Goal: Transaction & Acquisition: Purchase product/service

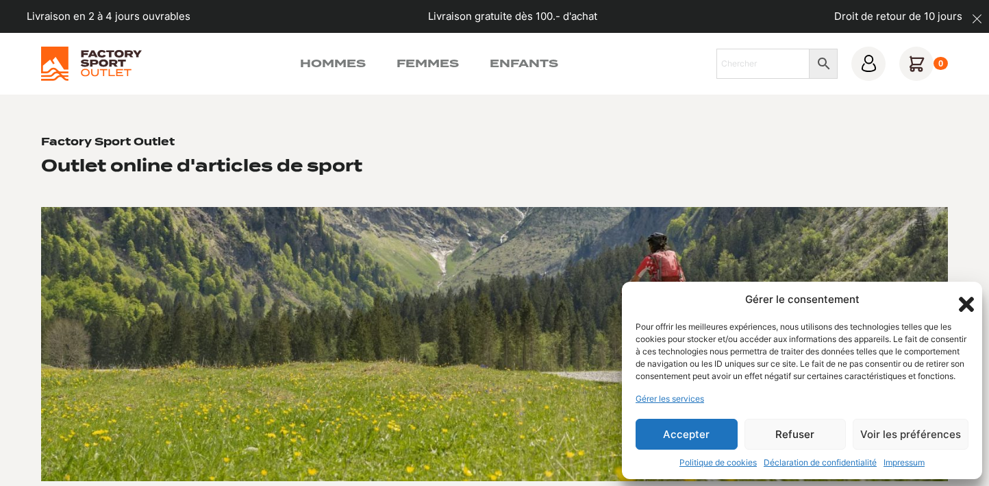
click at [786, 435] on button "Refuser" at bounding box center [795, 433] width 102 height 31
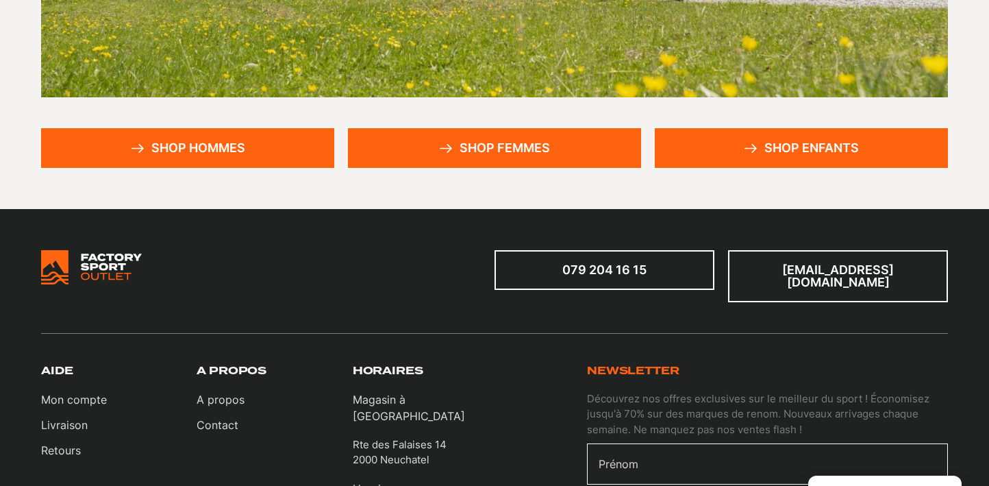
scroll to position [418, 0]
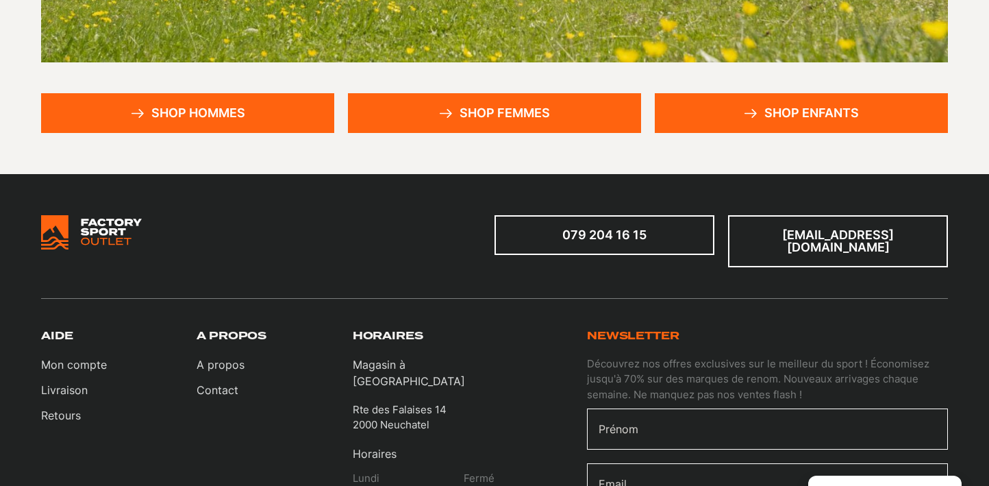
click at [518, 107] on link "Shop femmes" at bounding box center [494, 113] width 293 height 40
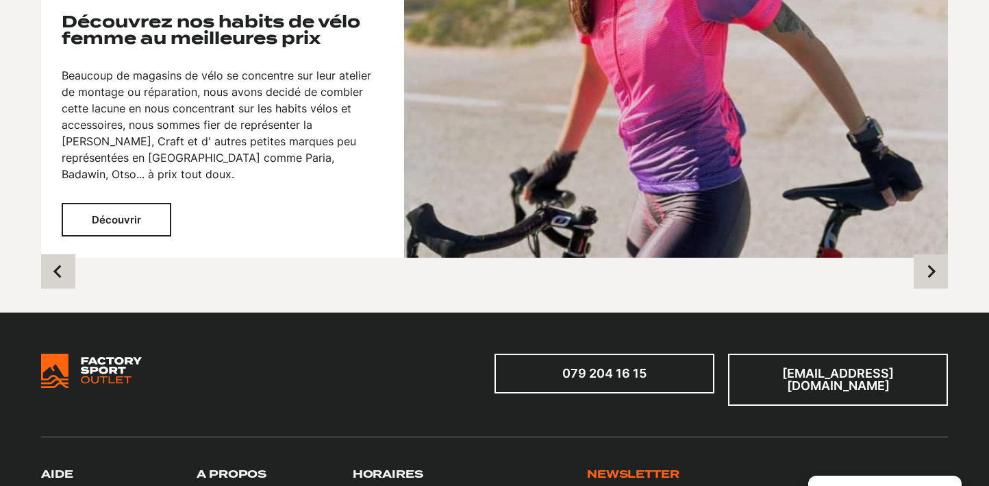
scroll to position [1433, 0]
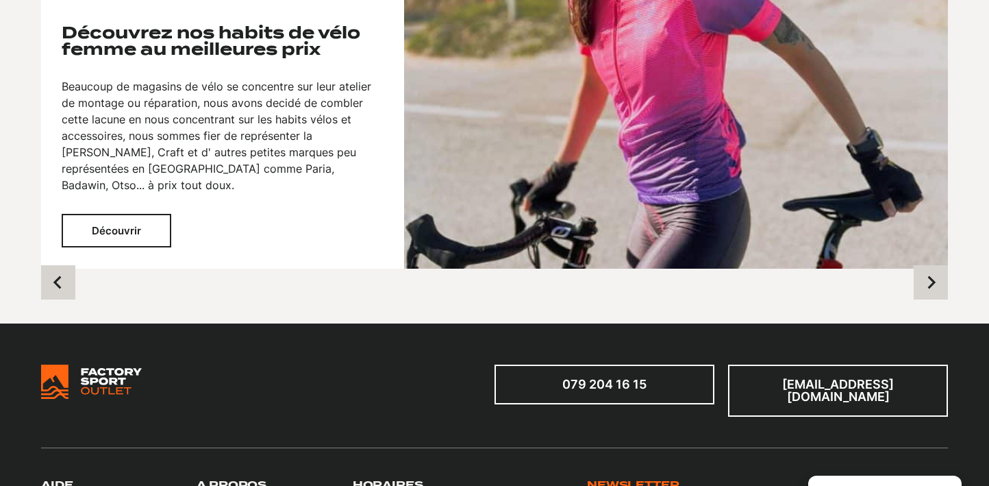
click at [136, 214] on button "Découvrir" at bounding box center [117, 231] width 110 height 34
click at [125, 214] on button "Découvrir" at bounding box center [117, 231] width 110 height 34
click at [121, 214] on button "Découvrir" at bounding box center [117, 231] width 110 height 34
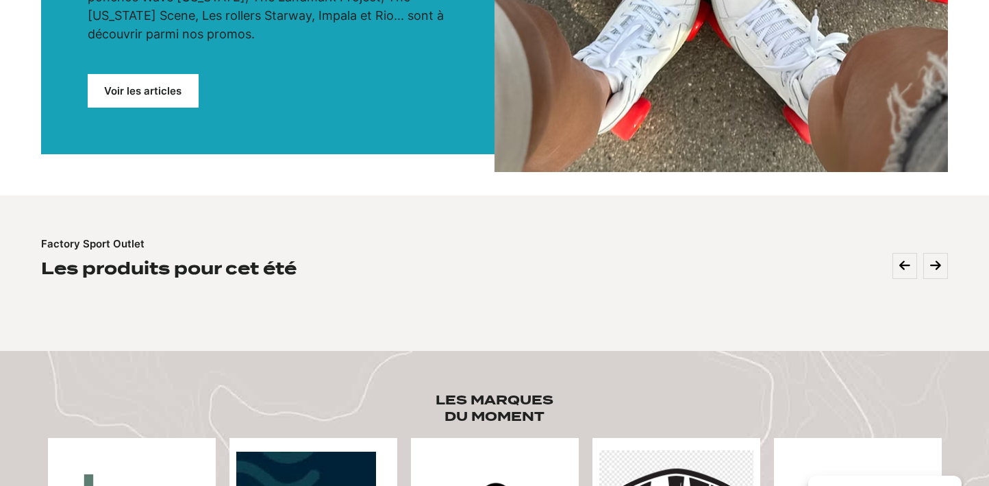
scroll to position [0, 0]
